Goal: Task Accomplishment & Management: Use online tool/utility

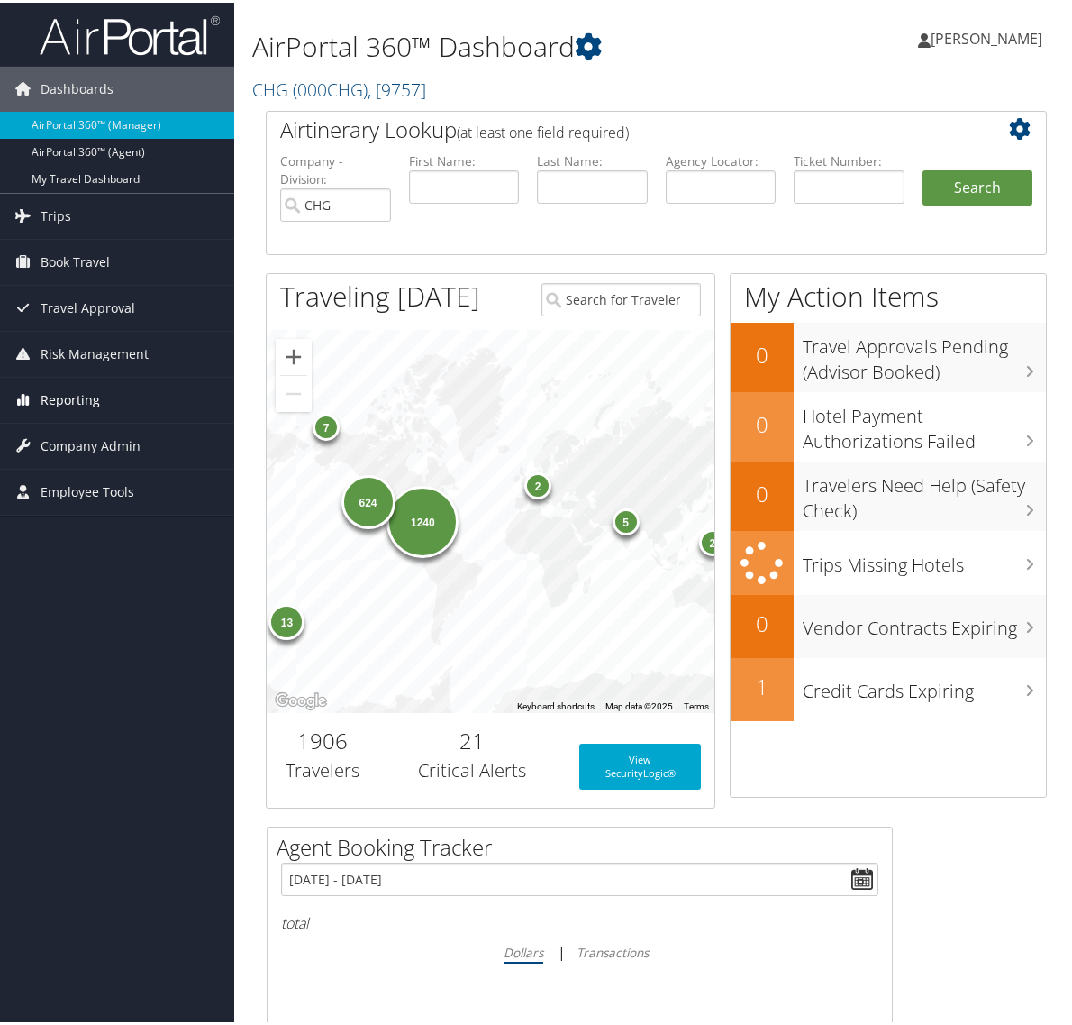
click at [60, 394] on span "Reporting" at bounding box center [70, 397] width 59 height 45
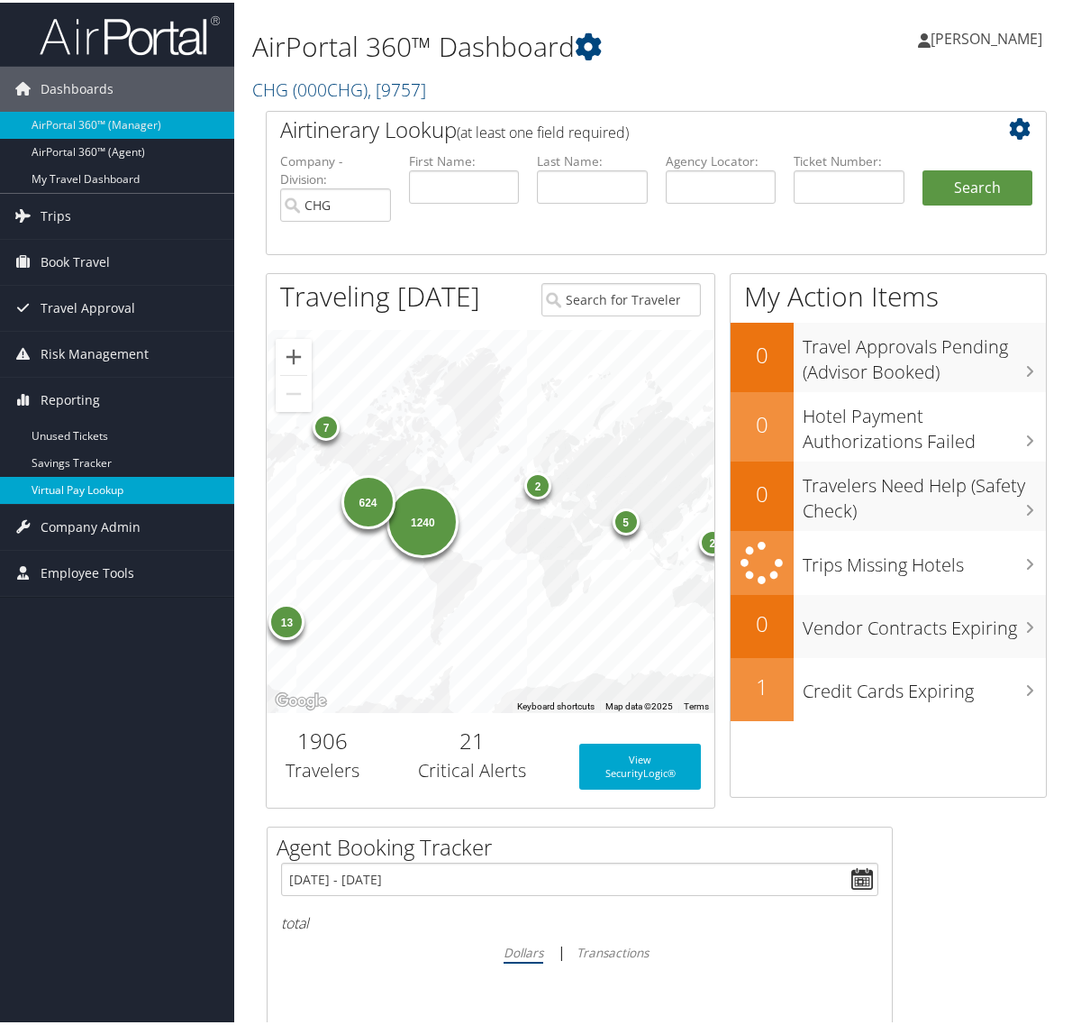
click at [136, 485] on link "Virtual Pay Lookup" at bounding box center [117, 487] width 234 height 27
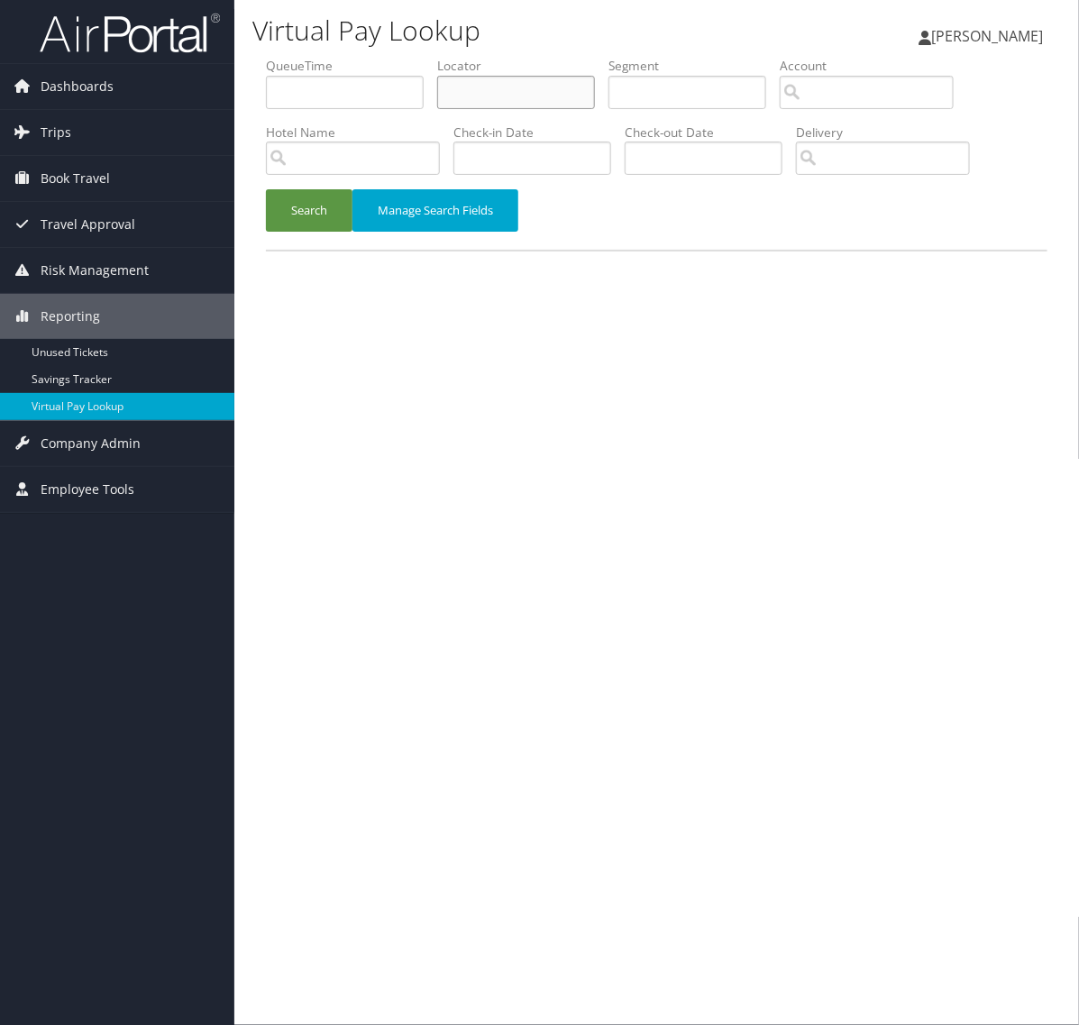
click at [500, 92] on input "text" at bounding box center [516, 92] width 158 height 33
paste input "FULNBF"
type input "FULNBF"
click at [318, 203] on button "Search" at bounding box center [309, 210] width 87 height 42
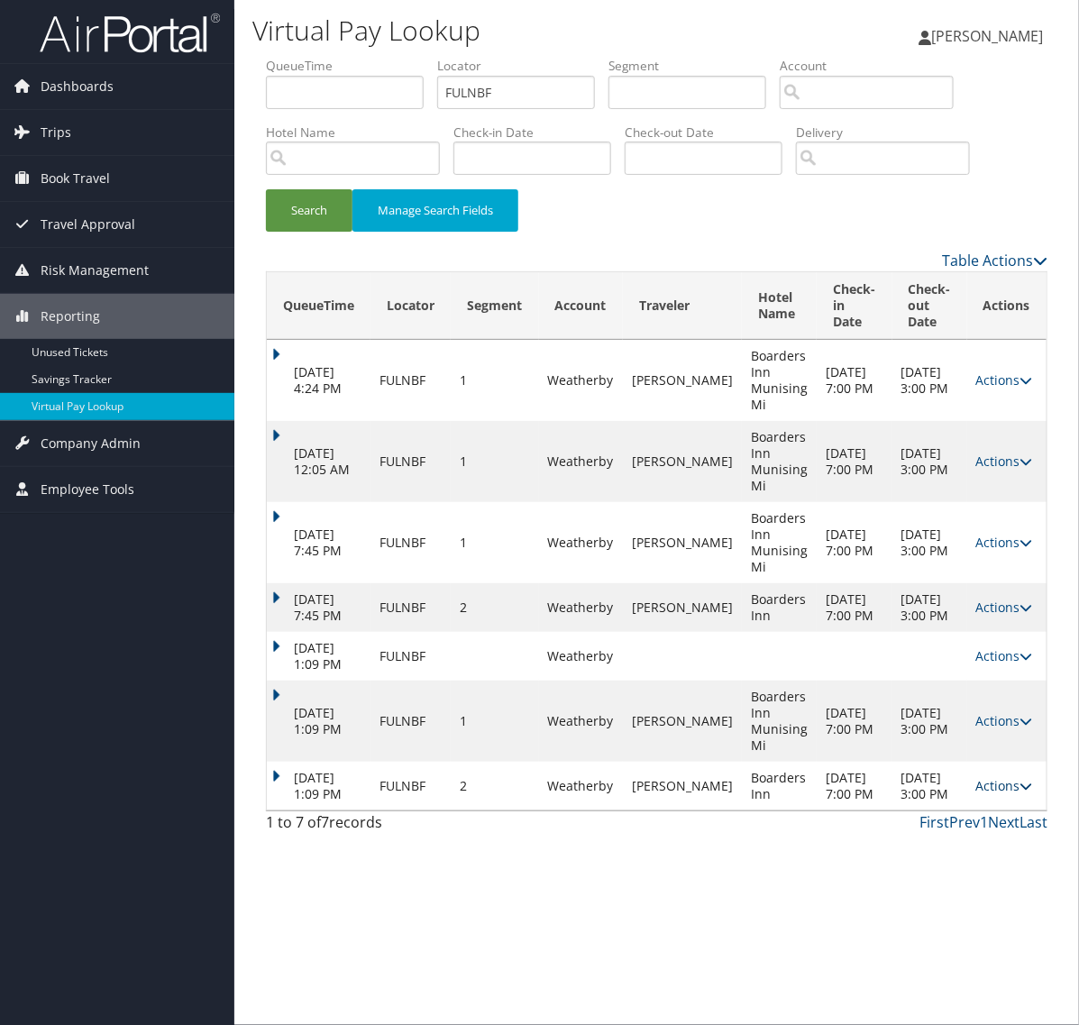
click at [1009, 794] on link "Actions" at bounding box center [1004, 785] width 57 height 17
click at [976, 865] on link "Logs" at bounding box center [969, 867] width 114 height 31
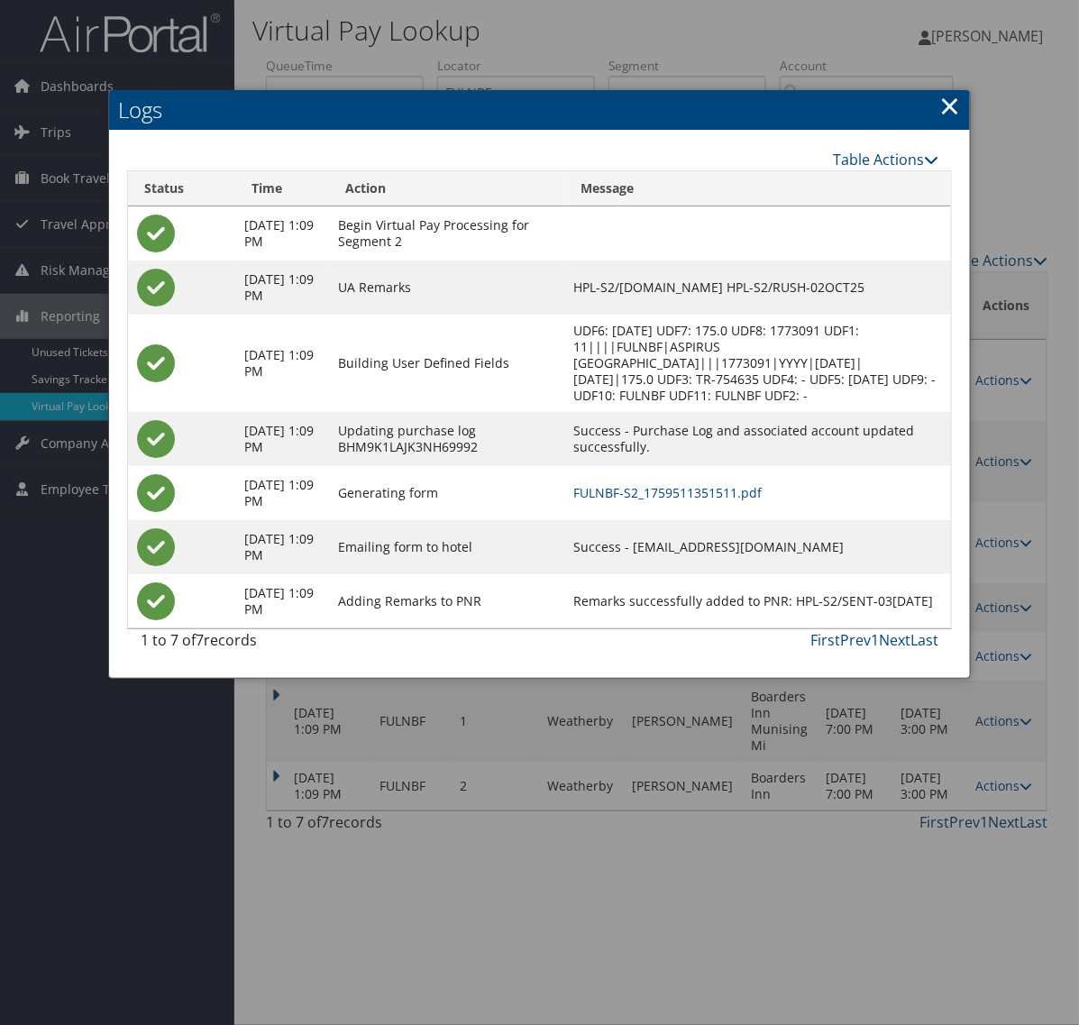
click at [944, 105] on link "×" at bounding box center [949, 105] width 21 height 36
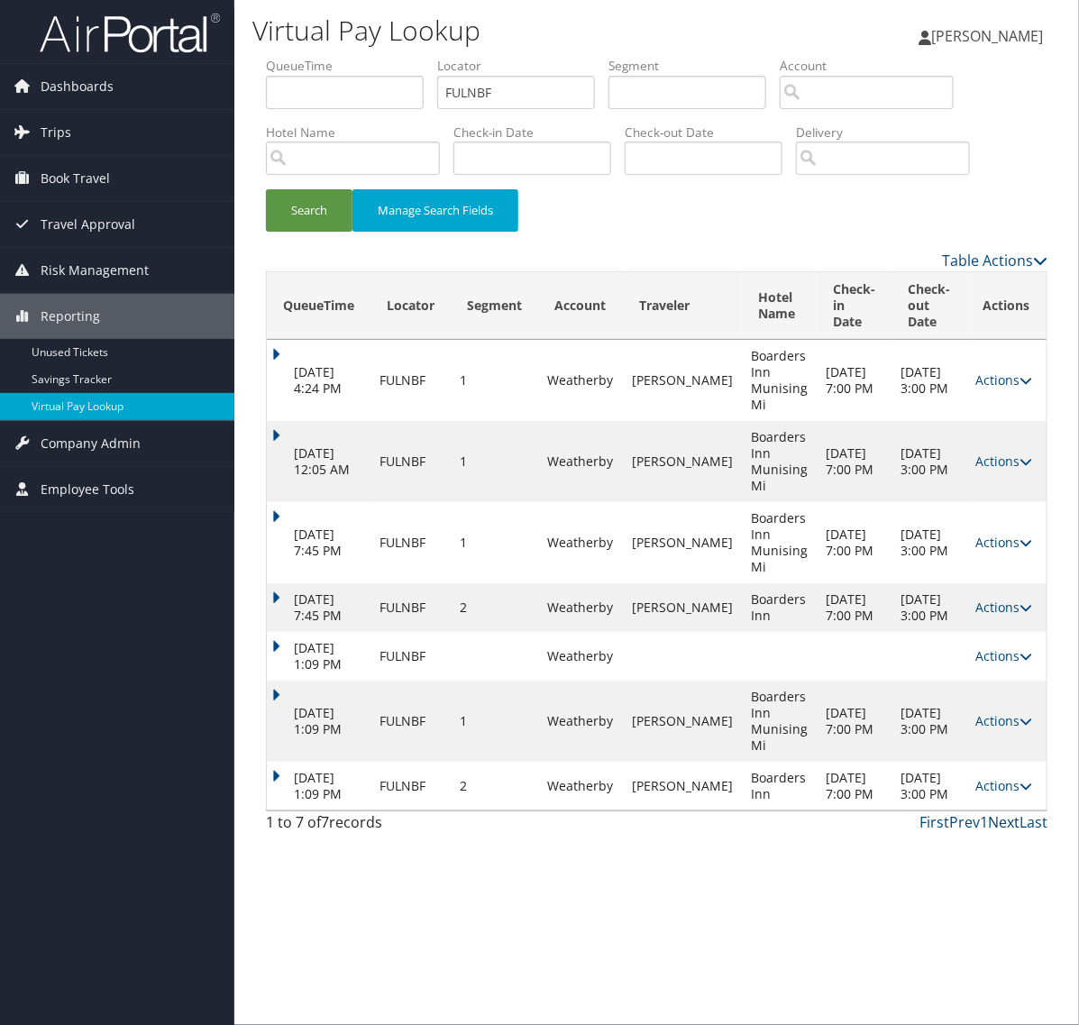
click at [1015, 832] on link "Next" at bounding box center [1004, 822] width 32 height 20
click at [1011, 832] on link "Next" at bounding box center [1004, 822] width 32 height 20
click at [1034, 832] on link "Last" at bounding box center [1033, 822] width 28 height 20
click at [1014, 794] on link "Actions" at bounding box center [1004, 785] width 57 height 17
click at [937, 859] on link "Logs" at bounding box center [969, 867] width 114 height 31
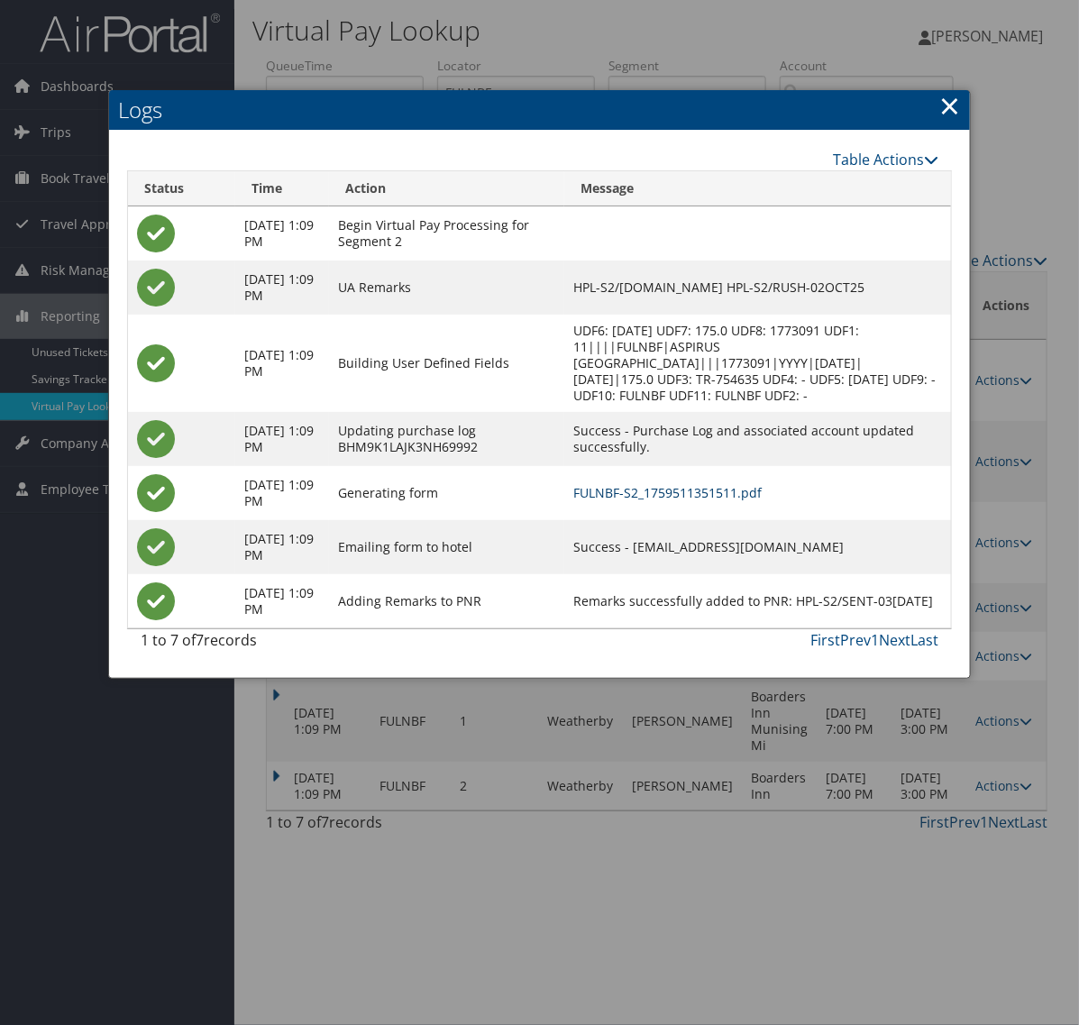
click at [696, 484] on link "FULNBF-S2_1759511351511.pdf" at bounding box center [667, 492] width 188 height 17
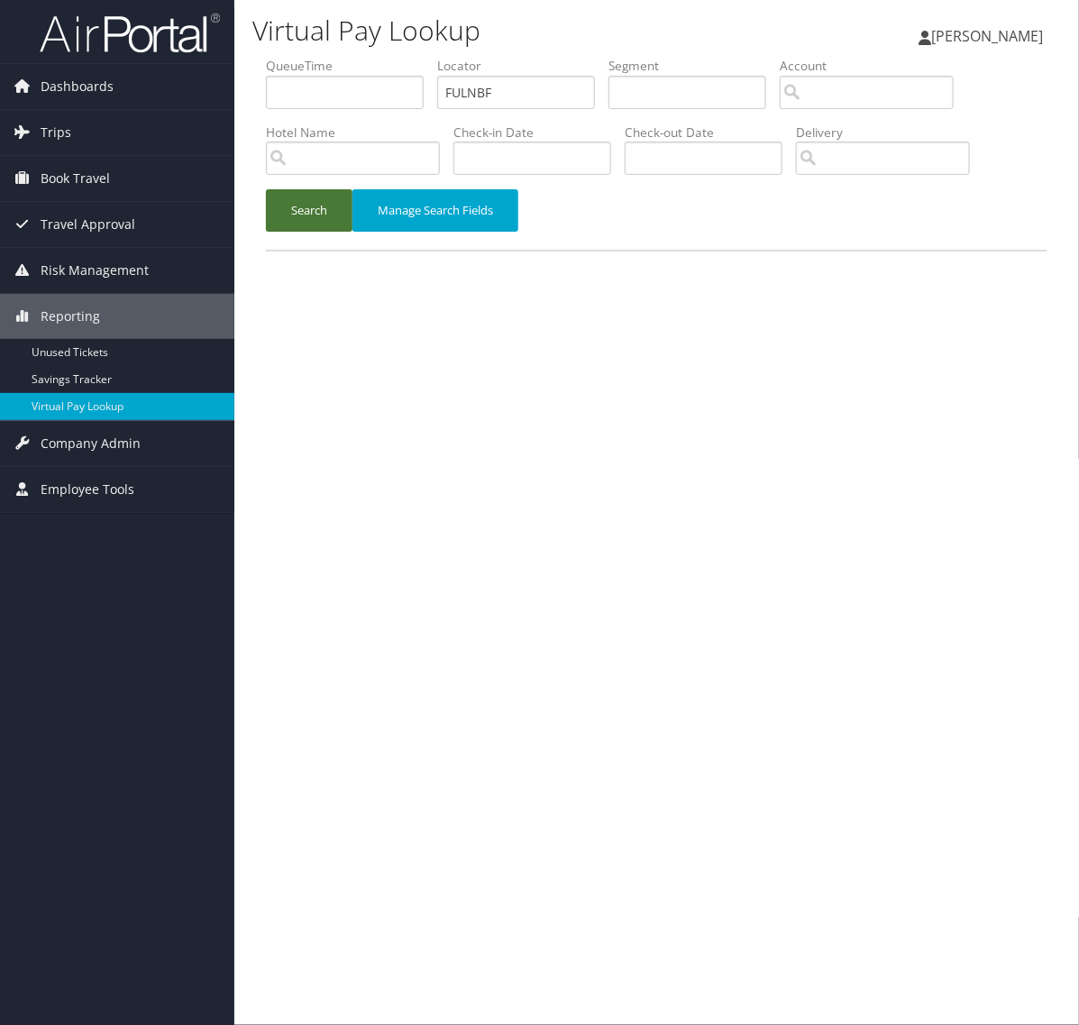
click at [315, 213] on button "Search" at bounding box center [309, 210] width 87 height 42
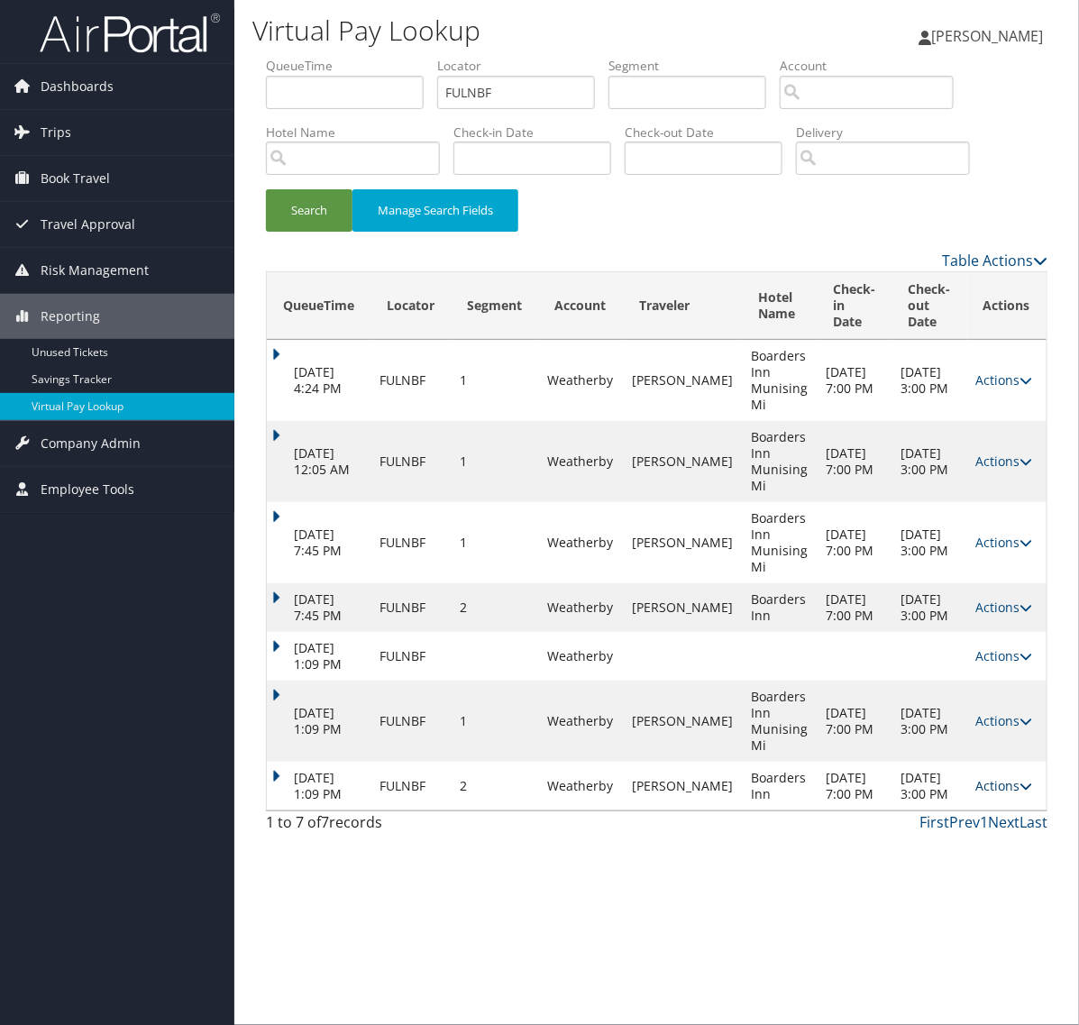
click at [994, 794] on link "Actions" at bounding box center [1004, 785] width 57 height 17
click at [980, 866] on link "Logs" at bounding box center [969, 867] width 114 height 31
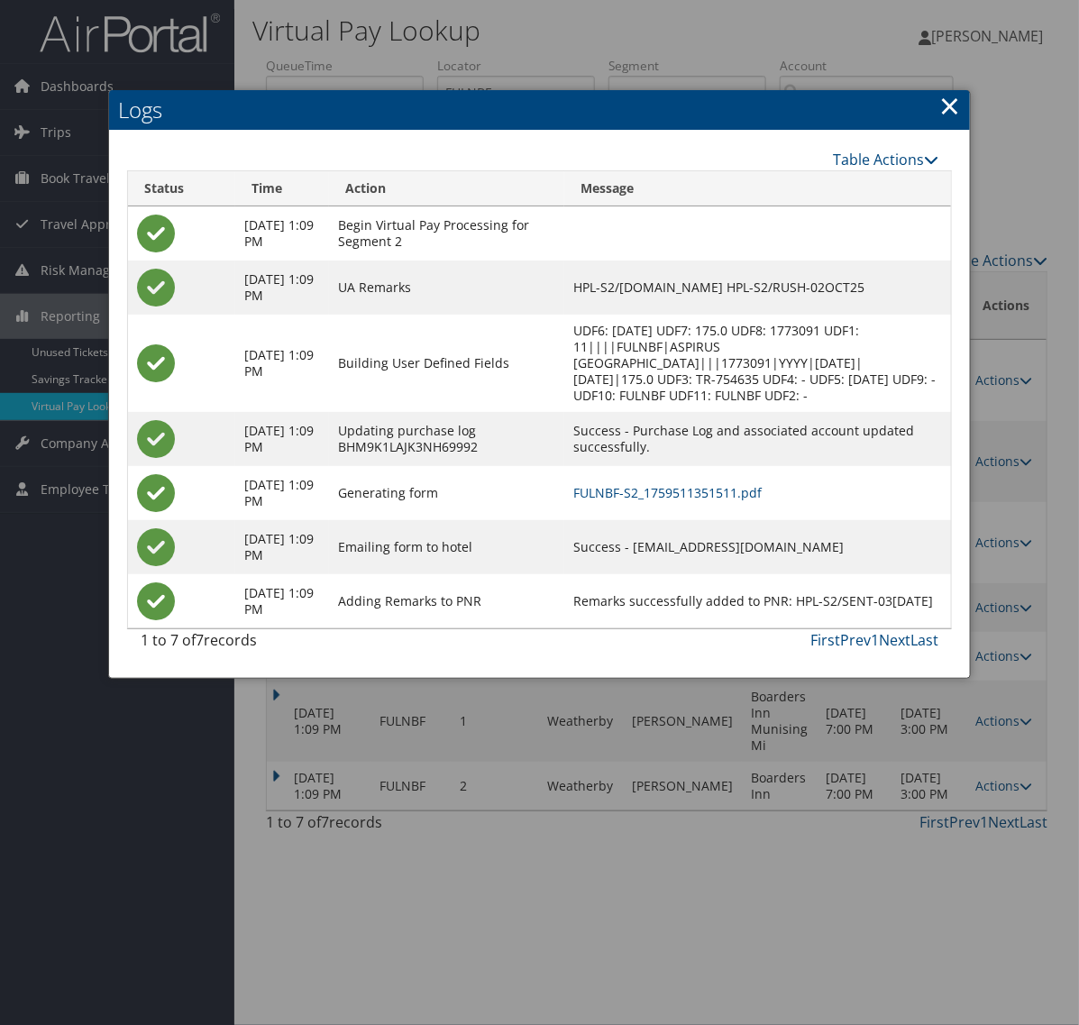
click at [948, 111] on link "×" at bounding box center [949, 105] width 21 height 36
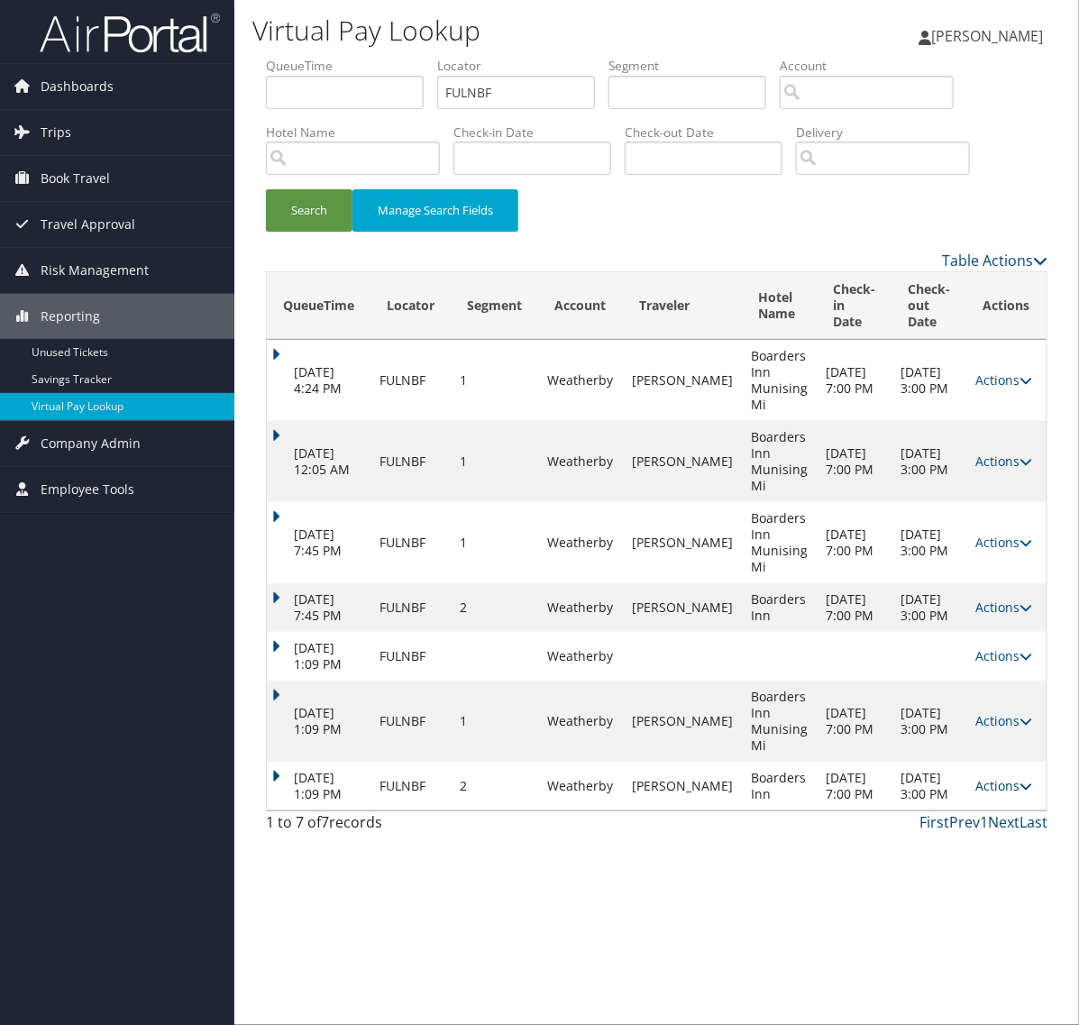
click at [1003, 794] on link "Actions" at bounding box center [1004, 785] width 57 height 17
click at [984, 844] on link "Resend" at bounding box center [969, 836] width 114 height 31
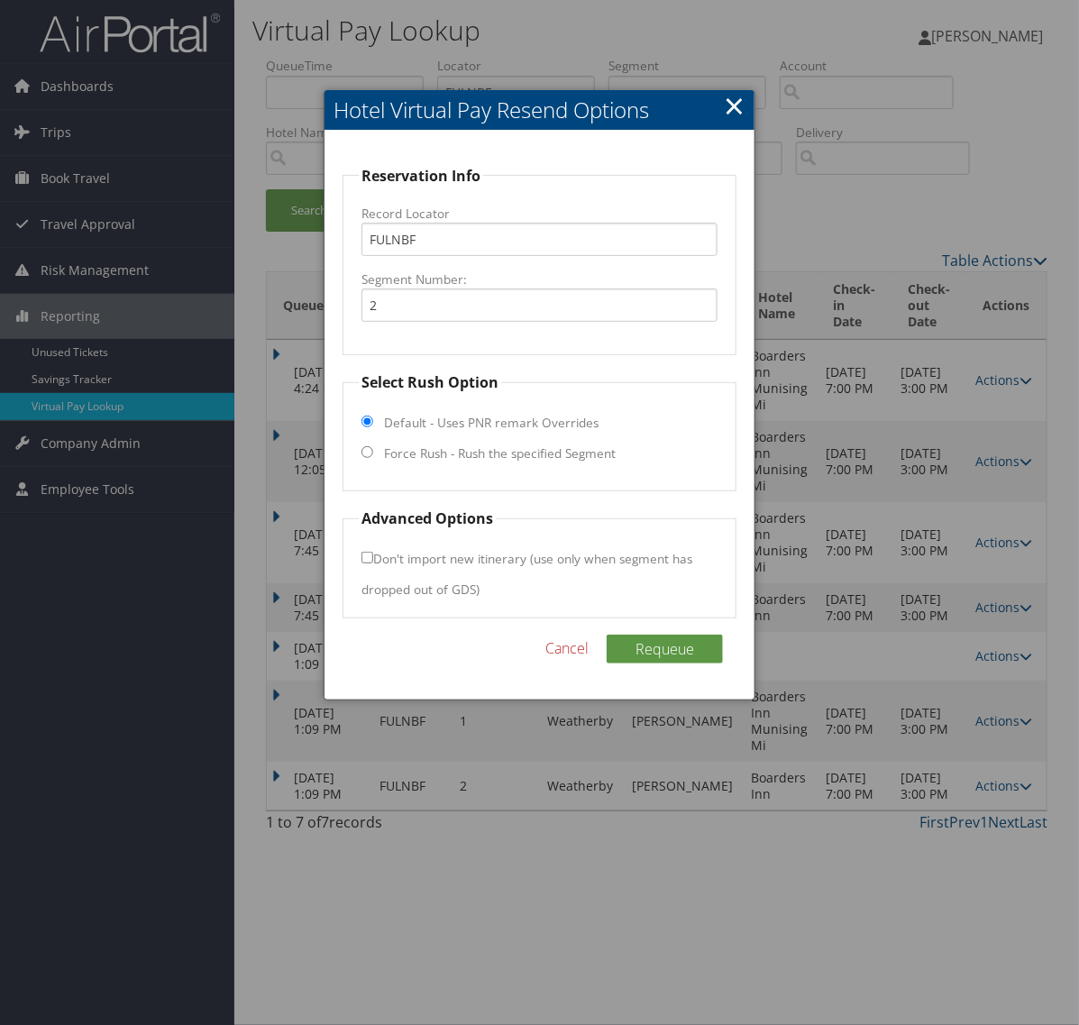
click at [371, 550] on label "Don't import new itinerary (use only when segment has dropped out of GDS)" at bounding box center [526, 574] width 331 height 64
click at [371, 552] on input "Don't import new itinerary (use only when segment has dropped out of GDS)" at bounding box center [367, 558] width 12 height 12
checkbox input "true"
click at [650, 654] on button "Requeue" at bounding box center [665, 648] width 116 height 29
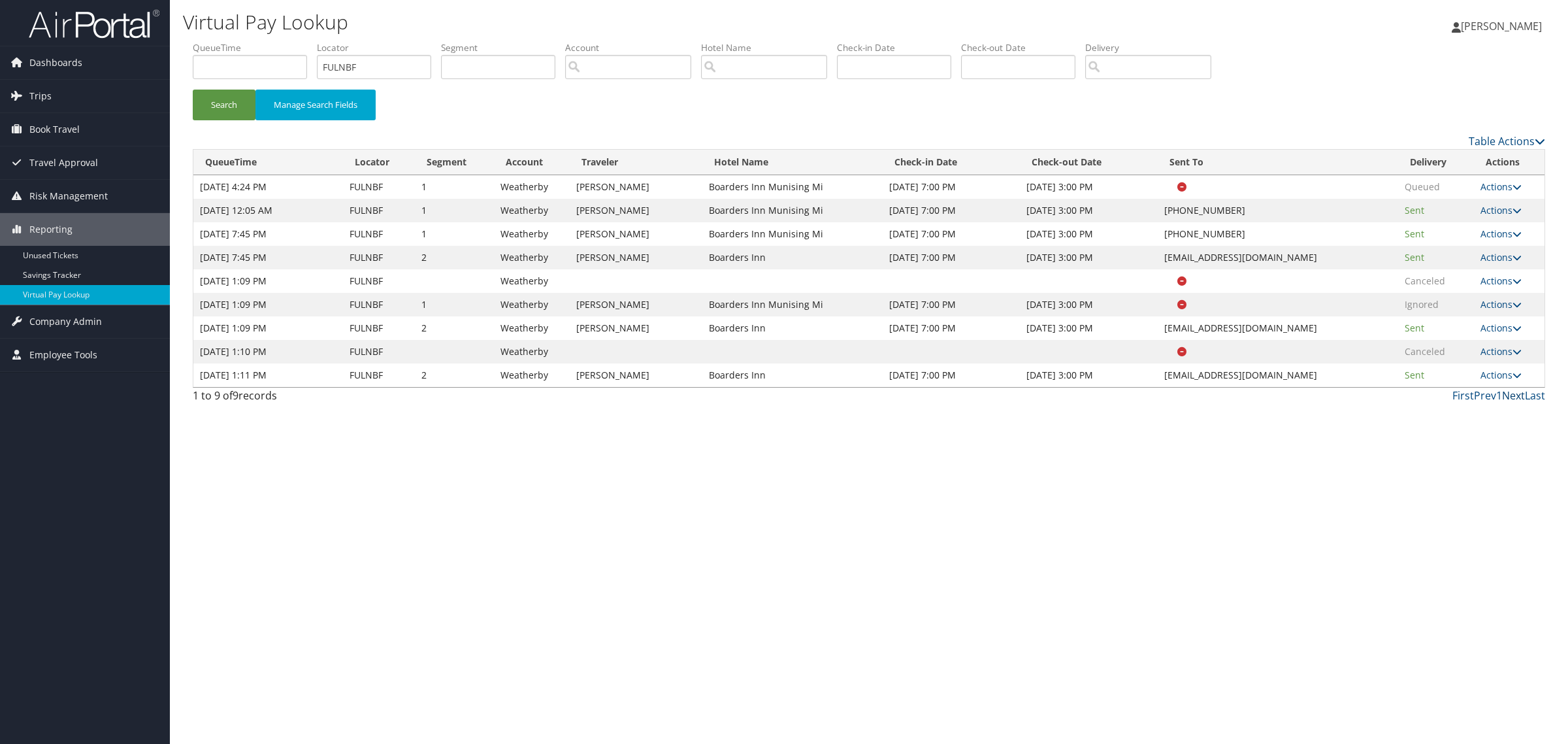
click at [781, 394] on link "Next" at bounding box center [1514, 395] width 23 height 15
click at [781, 376] on link "Actions" at bounding box center [1501, 374] width 41 height 12
click at [781, 104] on div "Search Manage Search Fields" at bounding box center [868, 111] width 1372 height 44
click at [781, 76] on div "Search Manage Search Fields" at bounding box center [868, 87] width 1372 height 91
click at [781, 374] on link "Actions" at bounding box center [1501, 374] width 41 height 12
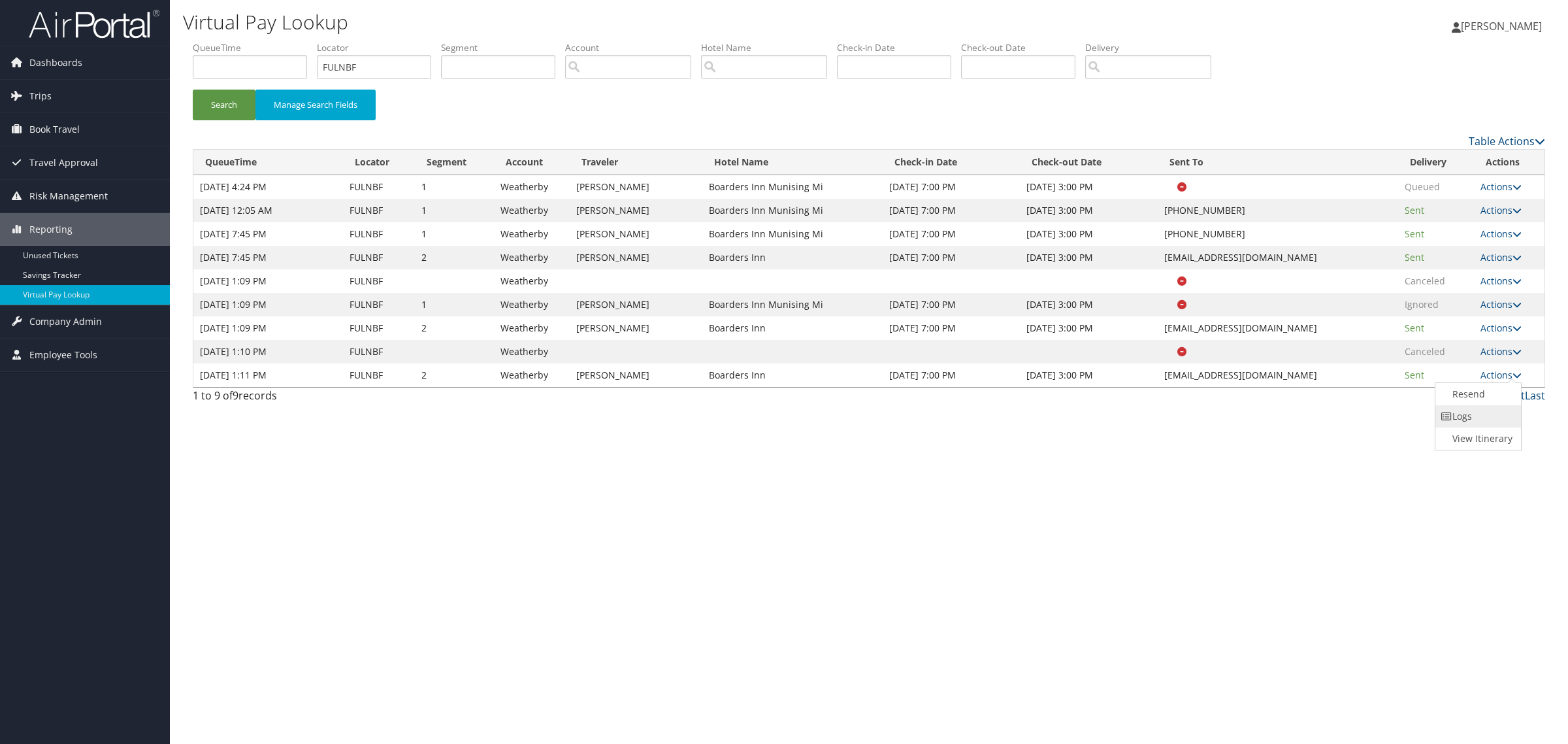
click at [781, 419] on link "Logs" at bounding box center [1477, 416] width 83 height 22
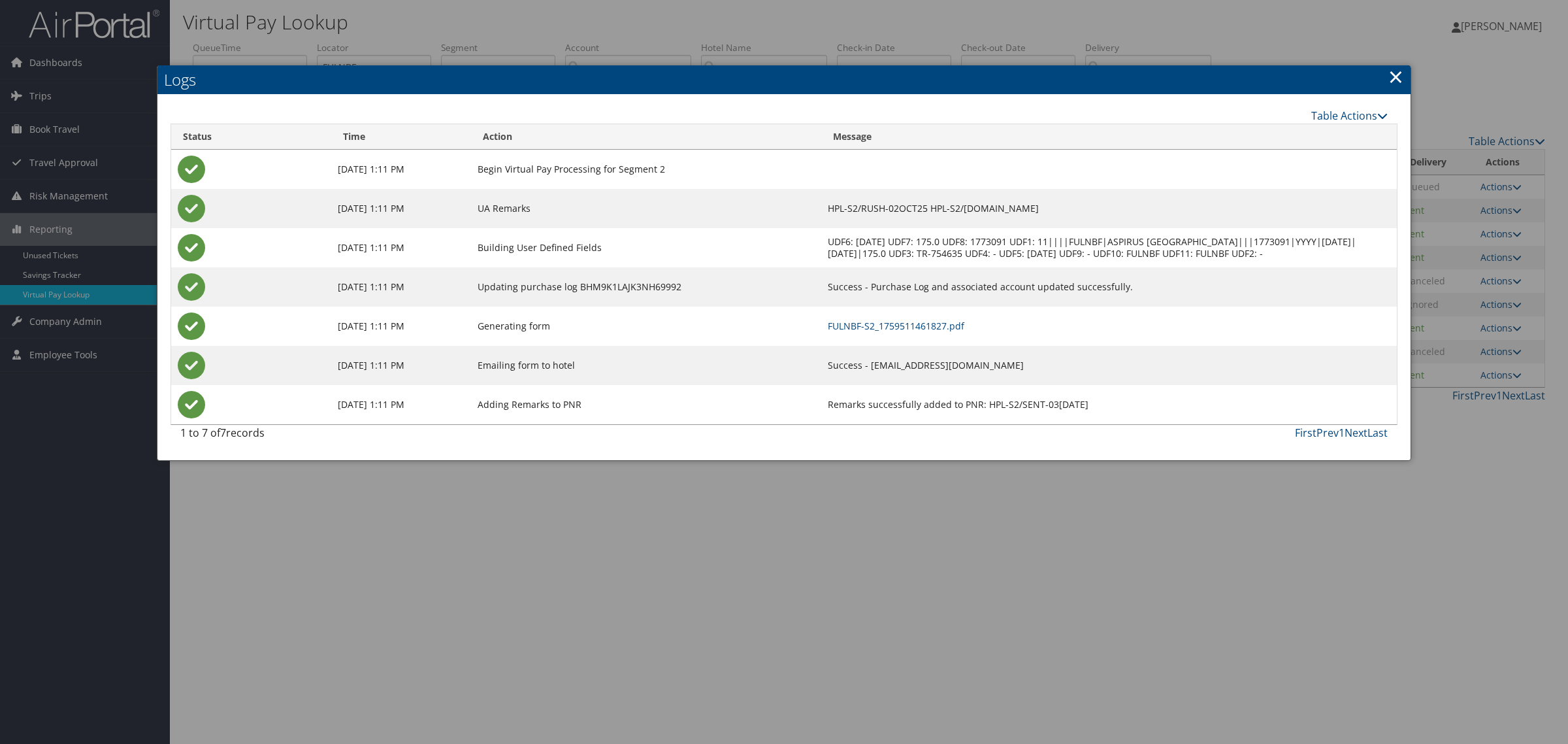
click at [781, 76] on link "×" at bounding box center [1395, 76] width 15 height 26
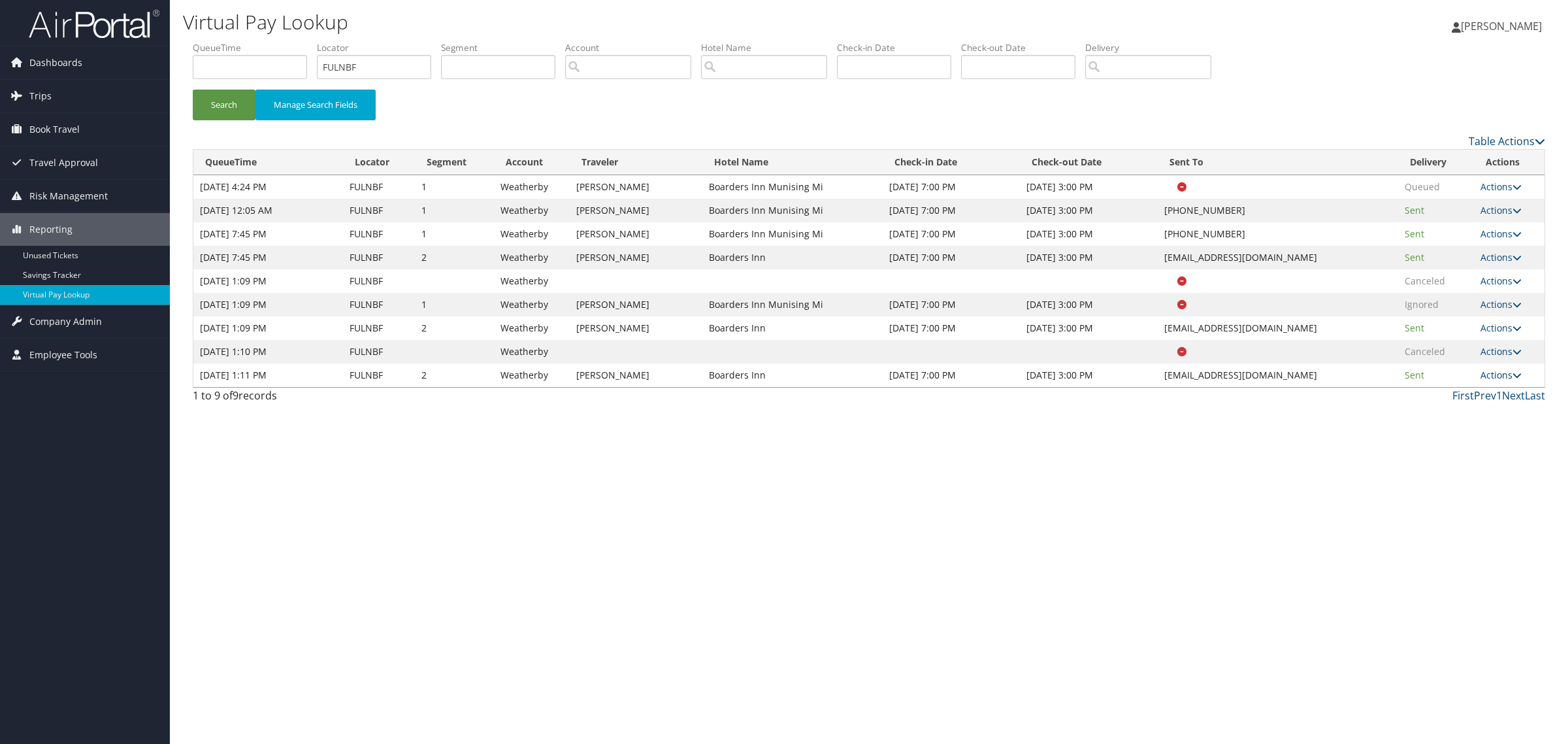
click at [781, 373] on link "Actions" at bounding box center [1501, 374] width 41 height 12
click at [781, 395] on link "Resend" at bounding box center [1477, 394] width 83 height 22
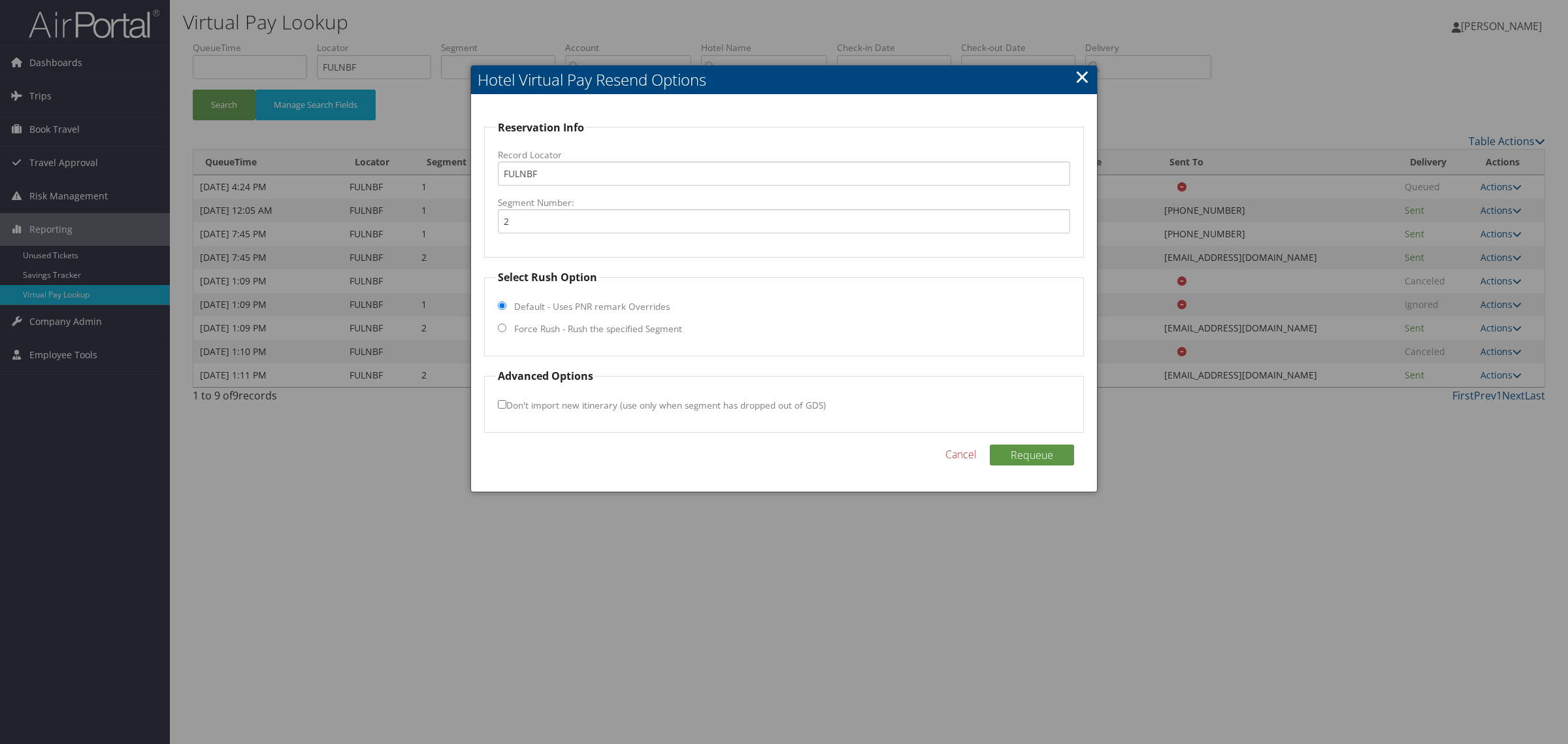
click at [501, 328] on input "Force Rush - Rush the specified Segment" at bounding box center [502, 328] width 9 height 9
radio input "true"
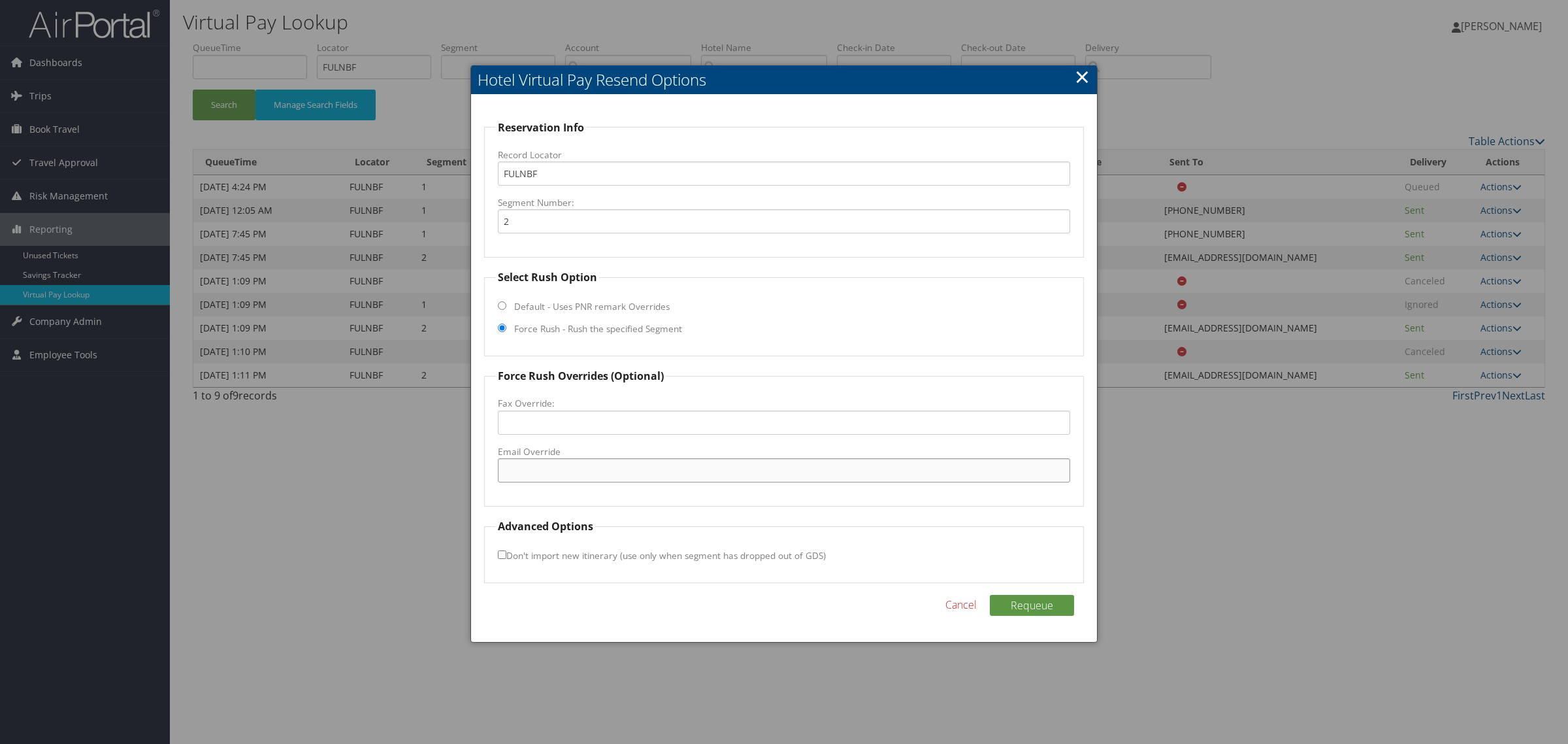
click at [553, 460] on input "Email Override" at bounding box center [784, 470] width 572 height 24
paste input "FULNBF"
type input "FULNBF"
drag, startPoint x: 523, startPoint y: 473, endPoint x: 438, endPoint y: 460, distance: 86.0
click at [434, 469] on body "Menu Dashboards ► AirPortal 360™ (Manager) AirPortal 360™ (Agent) My Travel Das…" at bounding box center [784, 372] width 1568 height 744
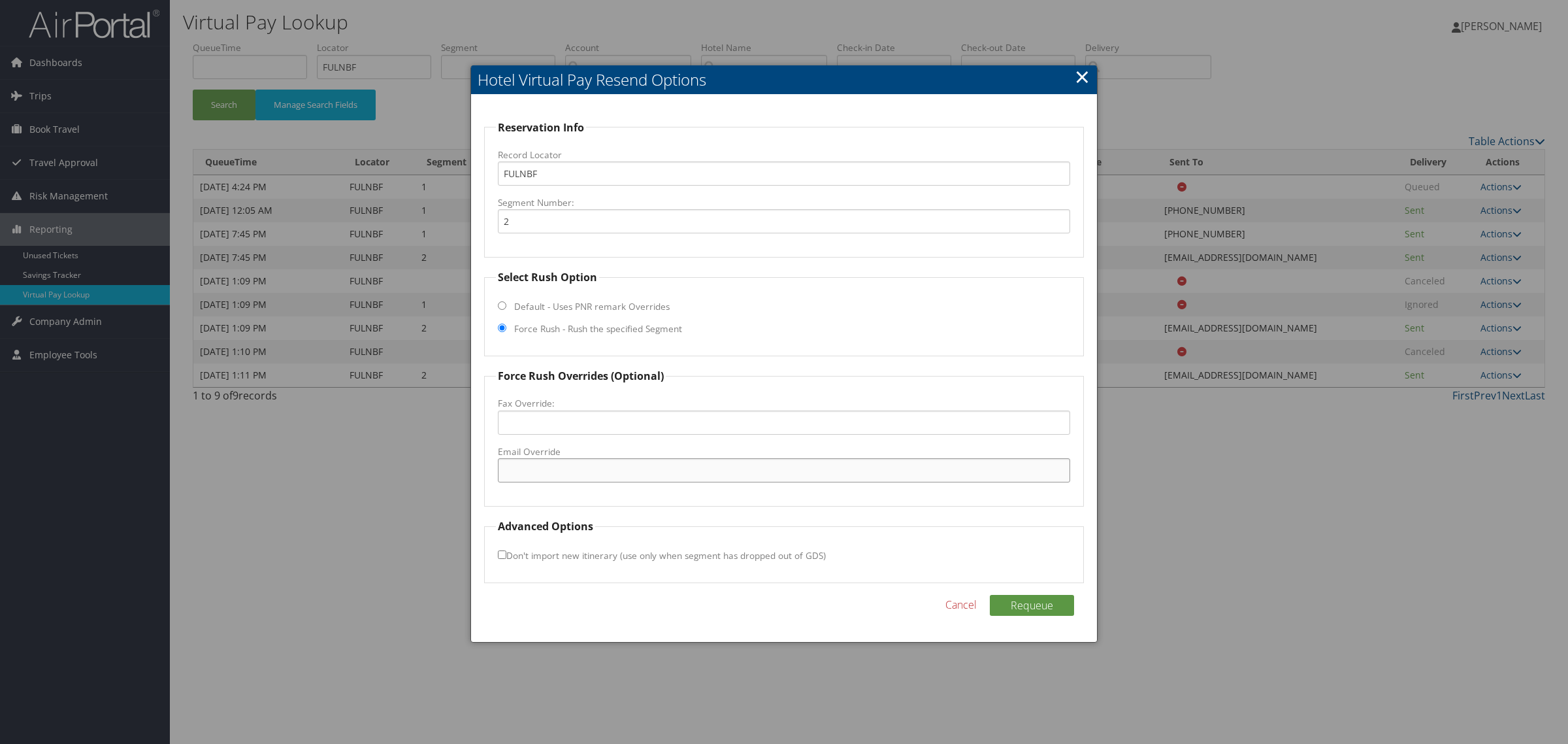
paste input "[EMAIL_ADDRESS][DOMAIN_NAME]"
type input "[EMAIL_ADDRESS][DOMAIN_NAME]"
click at [781, 363] on form "Reservation Info Record Locator FULNBF Segment Number: 2 Select Rush Option Def…" at bounding box center [784, 352] width 600 height 464
click at [500, 553] on input "Don't import new itinerary (use only when segment has dropped out of GDS)" at bounding box center [502, 555] width 9 height 9
checkbox input "true"
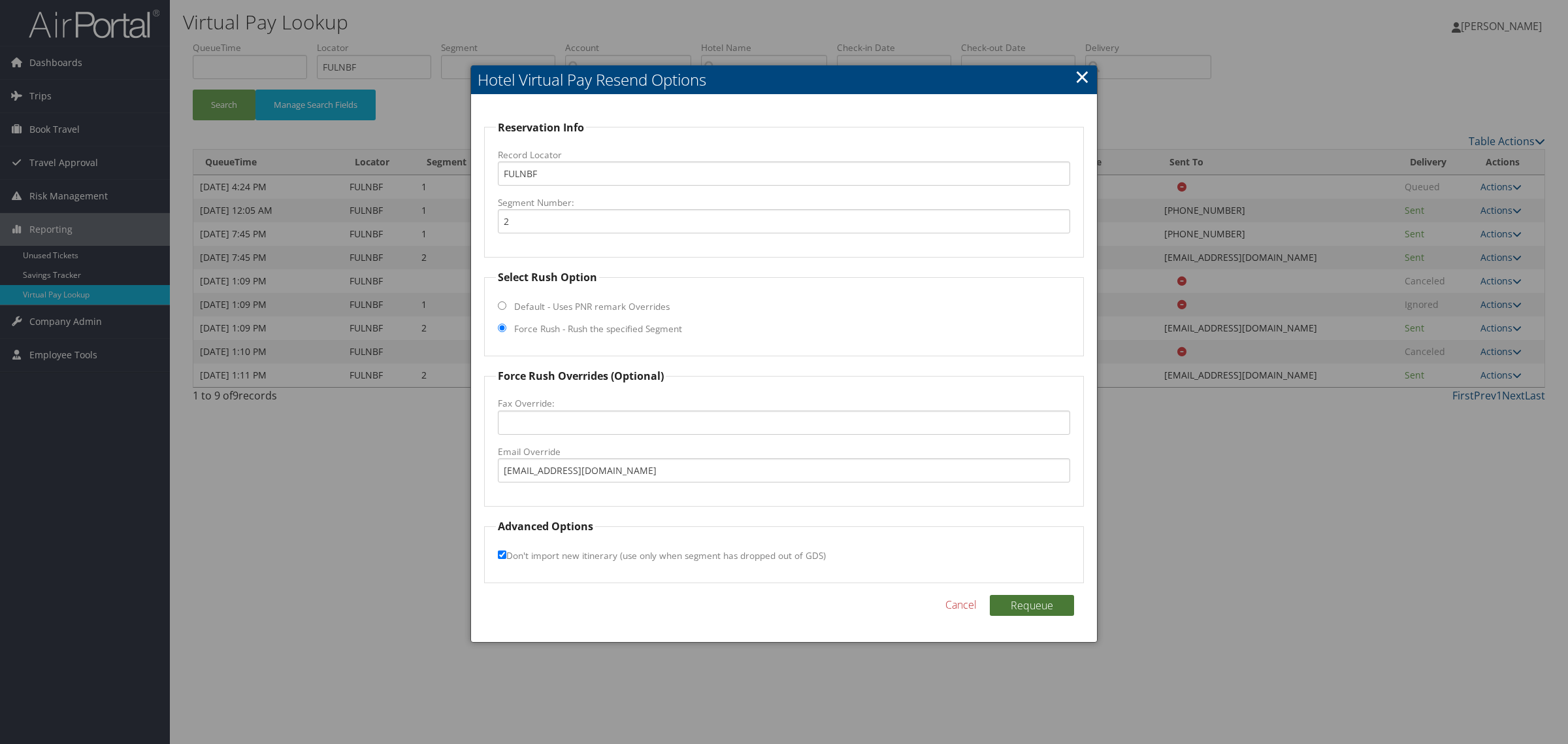
click at [781, 606] on button "Requeue" at bounding box center [1032, 605] width 84 height 21
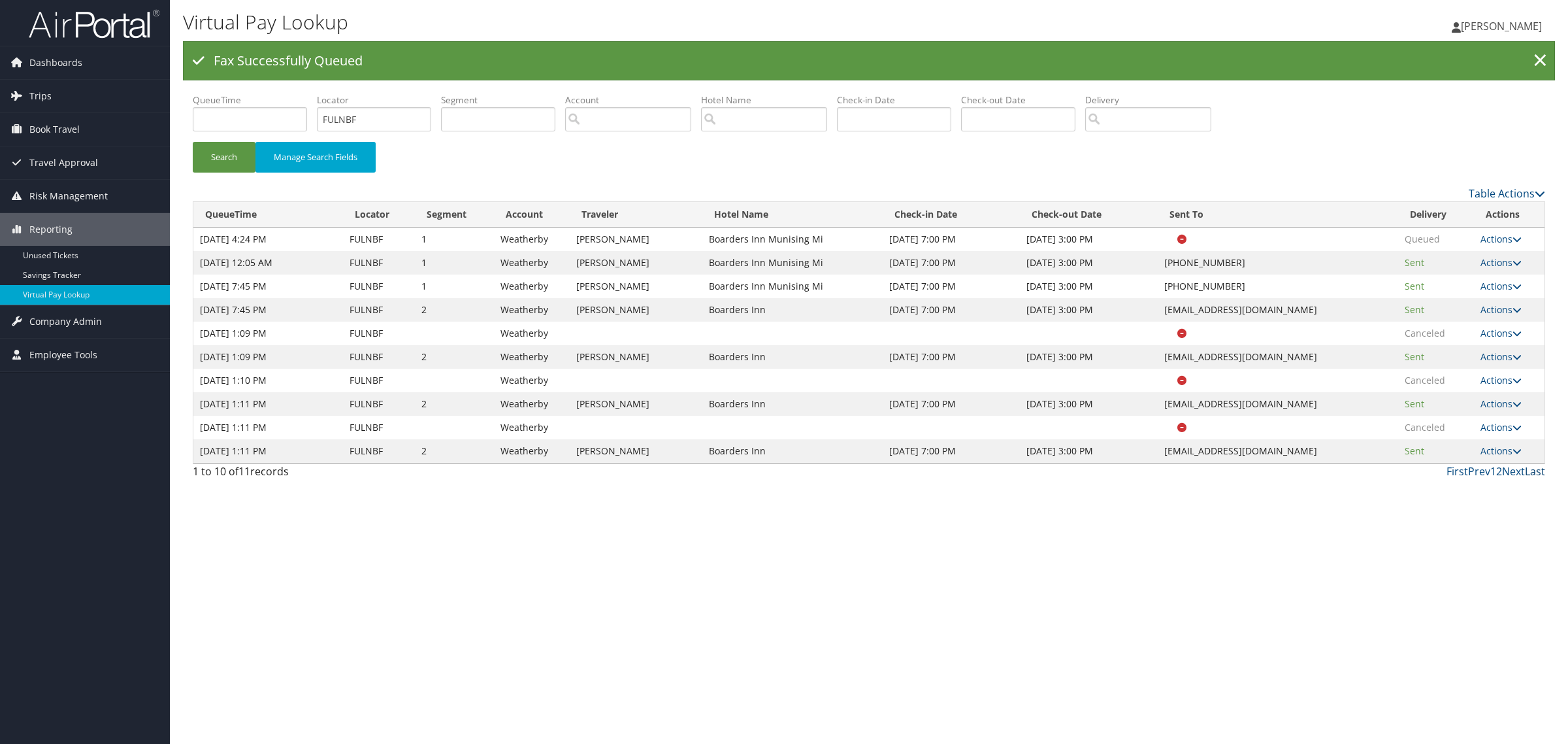
click at [781, 472] on link "Last" at bounding box center [1535, 471] width 20 height 15
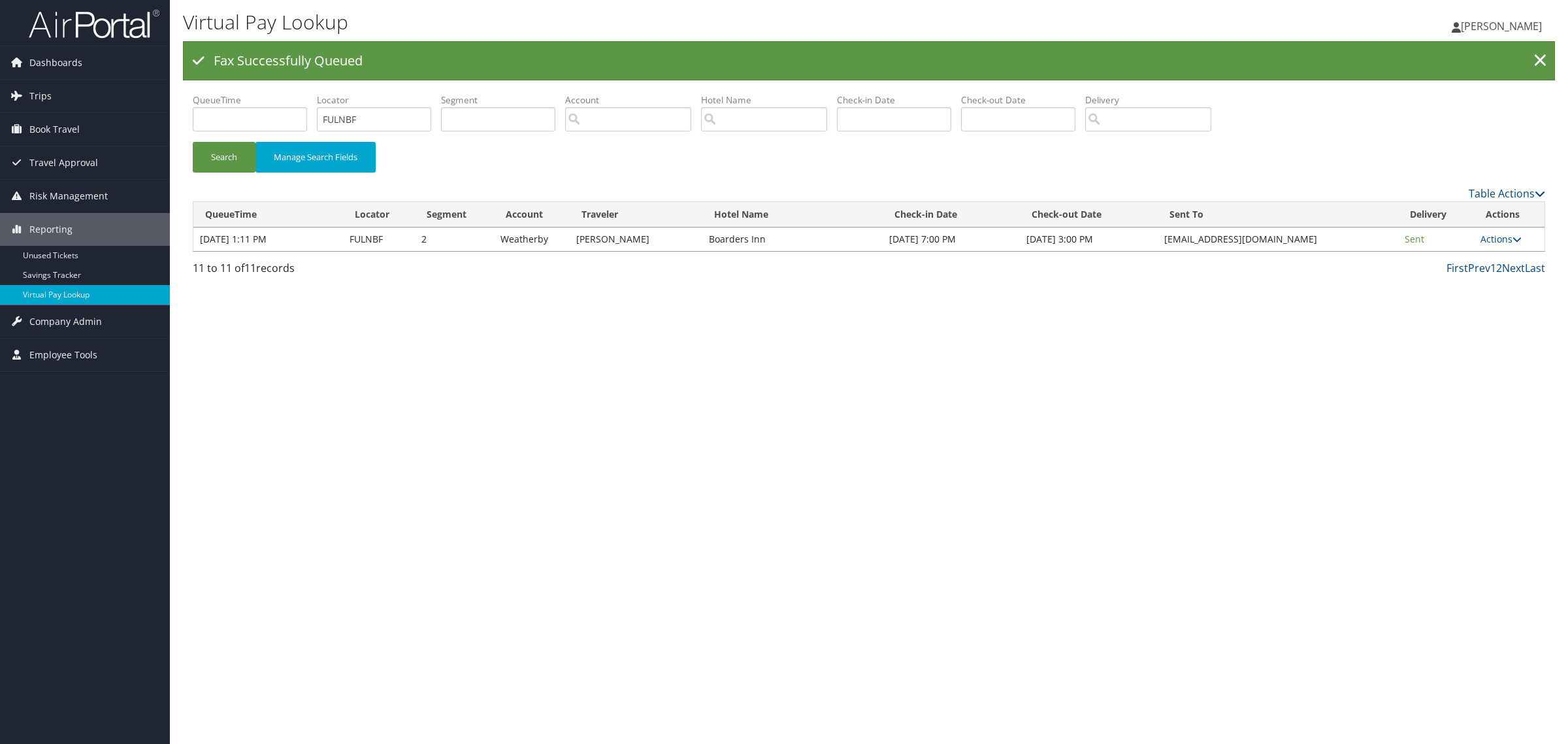
click at [781, 324] on div "Virtual Pay Lookup [PERSON_NAME] [PERSON_NAME] My Settings Travel Agency Contac…" at bounding box center [868, 372] width 1398 height 744
